Goal: Task Accomplishment & Management: Manage account settings

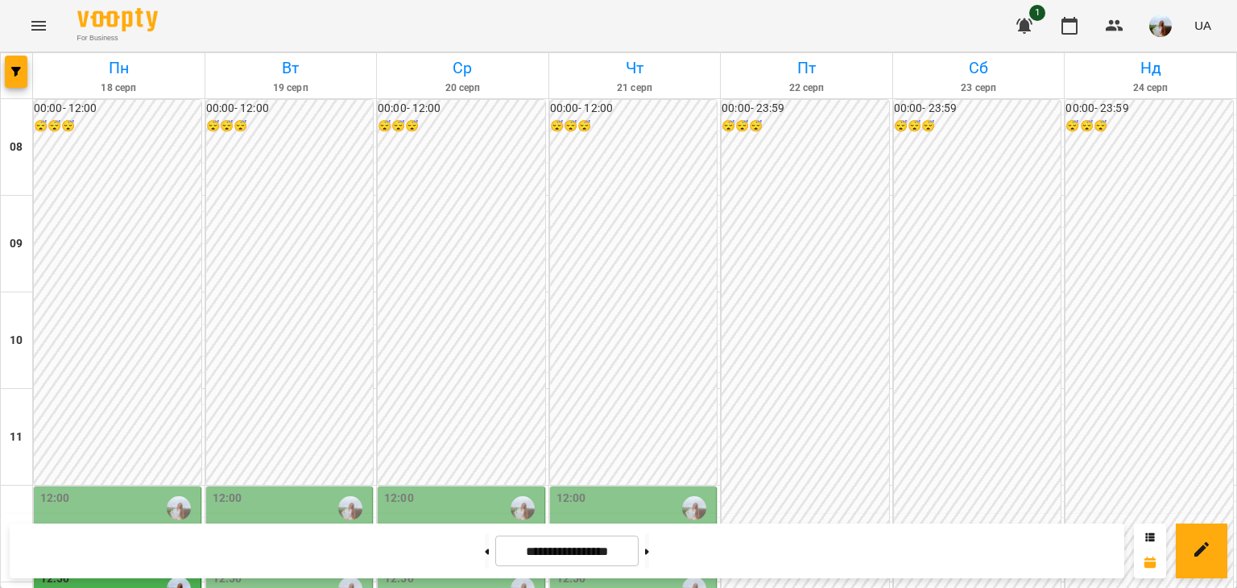
scroll to position [322, 0]
